Goal: Information Seeking & Learning: Learn about a topic

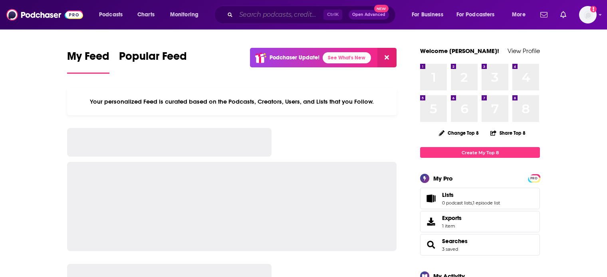
click at [274, 15] on input "Search podcasts, credits, & more..." at bounding box center [279, 14] width 87 height 13
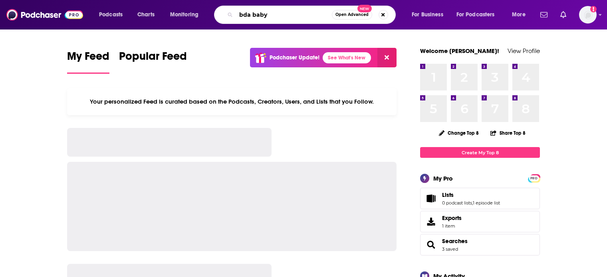
type input "bda baby"
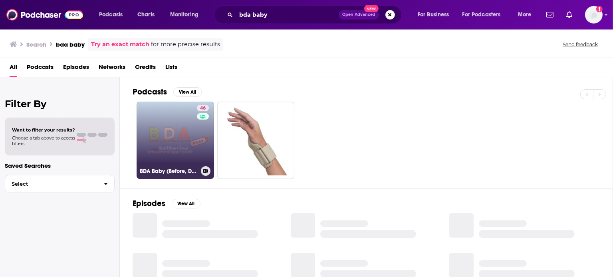
click at [171, 161] on link "46 BDA Baby (Before, During and After Baby)" at bounding box center [174, 140] width 77 height 77
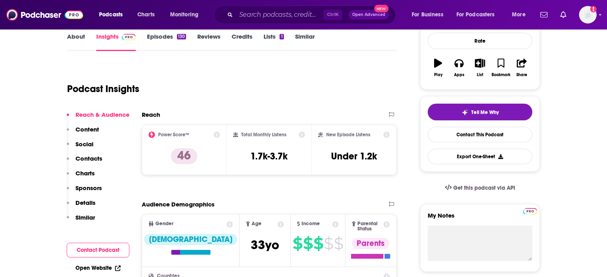
scroll to position [120, 0]
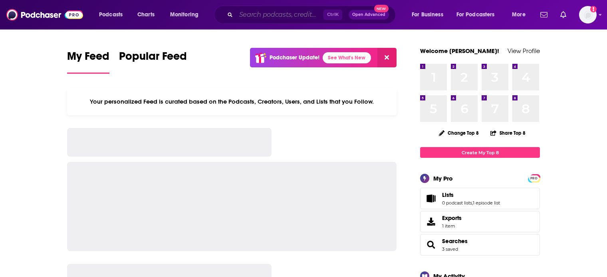
click at [261, 17] on input "Search podcasts, credits, & more..." at bounding box center [279, 14] width 87 height 13
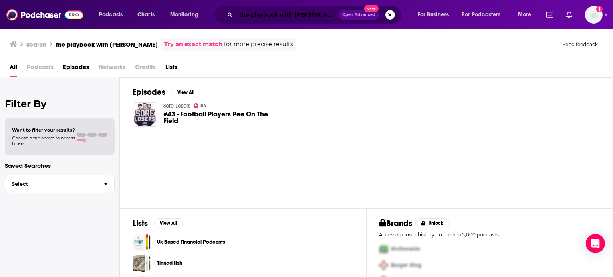
click at [306, 15] on input "the playbook with [PERSON_NAME]" at bounding box center [287, 14] width 103 height 13
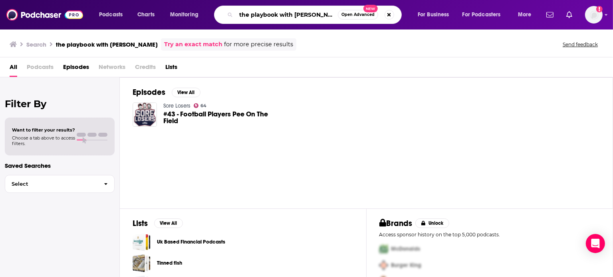
click at [306, 15] on input "the playbook with [PERSON_NAME]" at bounding box center [287, 14] width 102 height 13
paste input "The Playbook with [PERSON_NAME]"
type input "The Playbook with [PERSON_NAME]"
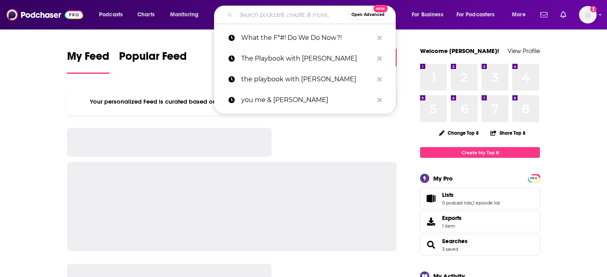
click at [279, 15] on input "Search podcasts, credits, & more..." at bounding box center [292, 14] width 112 height 13
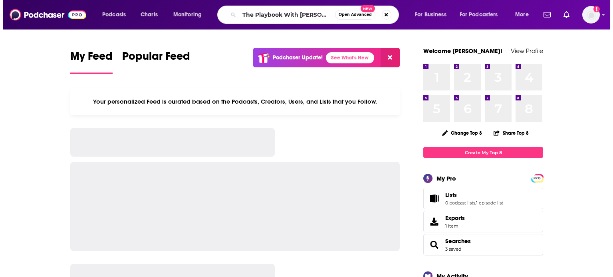
scroll to position [0, 9]
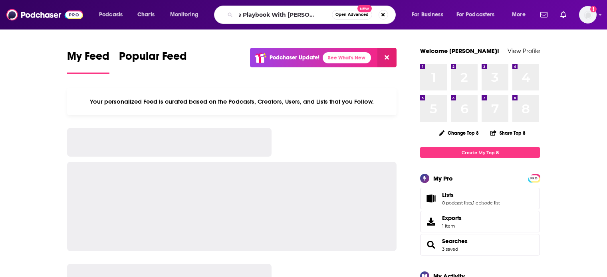
type input "The Playbook With David Meltzer"
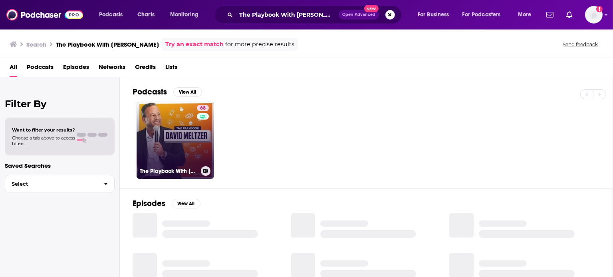
click at [177, 143] on link "68 The Playbook With David Meltzer" at bounding box center [174, 140] width 77 height 77
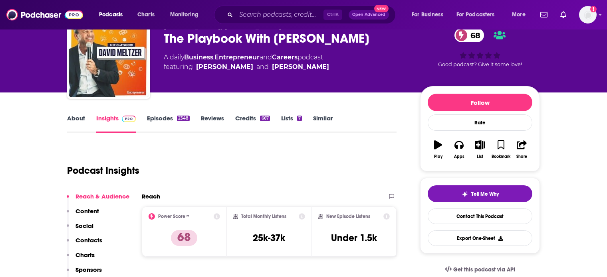
scroll to position [80, 0]
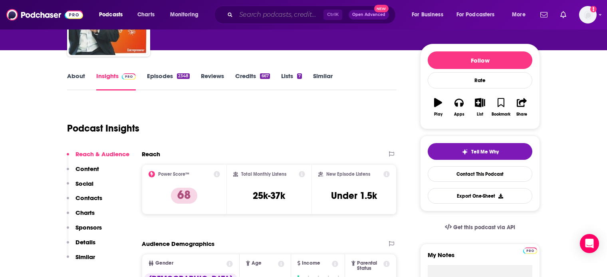
click at [247, 16] on input "Search podcasts, credits, & more..." at bounding box center [279, 14] width 87 height 13
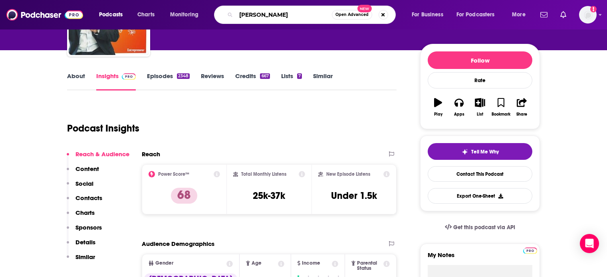
type input "thomas de lauer"
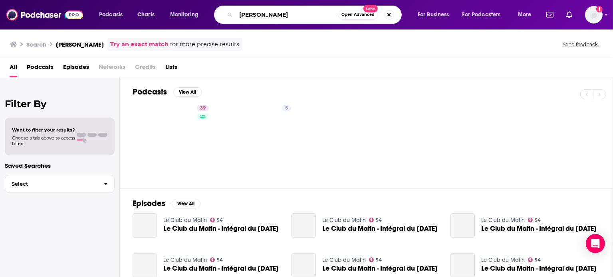
click at [300, 12] on input "thomas de lauer" at bounding box center [287, 14] width 102 height 13
paste input "Thomas DeLauer - Metabolic Optimization Podcast"
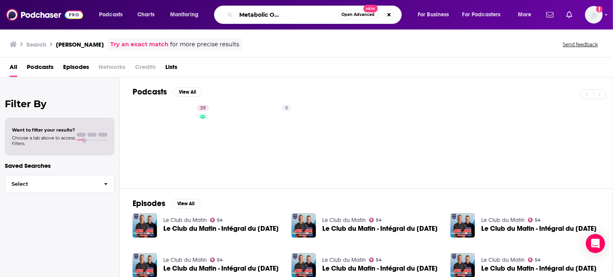
type input "Thomas DeLauer - Metabolic Optimization Podcast"
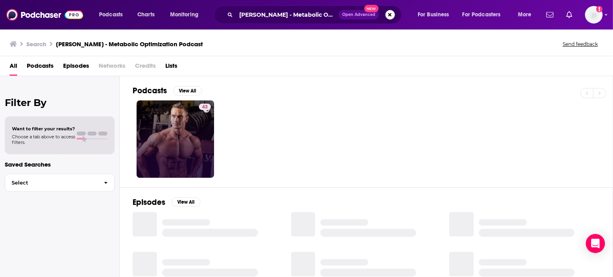
drag, startPoint x: 195, startPoint y: 111, endPoint x: 187, endPoint y: 120, distance: 11.6
click at [187, 120] on link "43" at bounding box center [174, 139] width 77 height 77
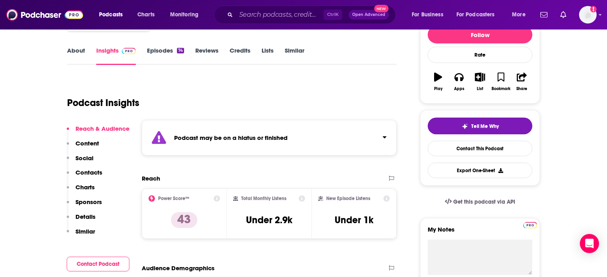
scroll to position [120, 0]
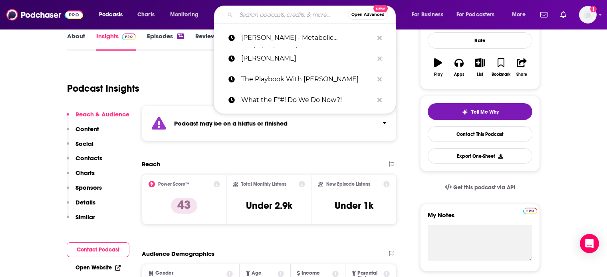
click at [293, 15] on input "Search podcasts, credits, & more..." at bounding box center [292, 14] width 112 height 13
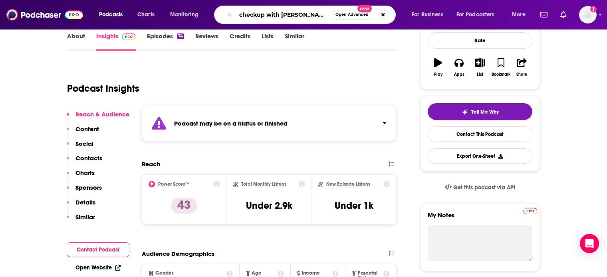
type input "checkup with dr mike"
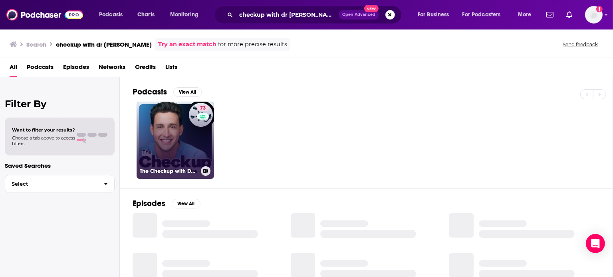
click at [160, 127] on link "73 The Checkup with Doctor Mike" at bounding box center [174, 140] width 77 height 77
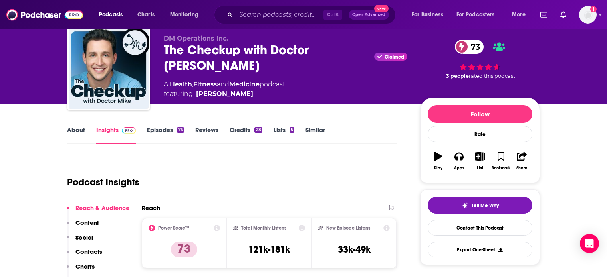
scroll to position [40, 0]
